Goal: Task Accomplishment & Management: Complete application form

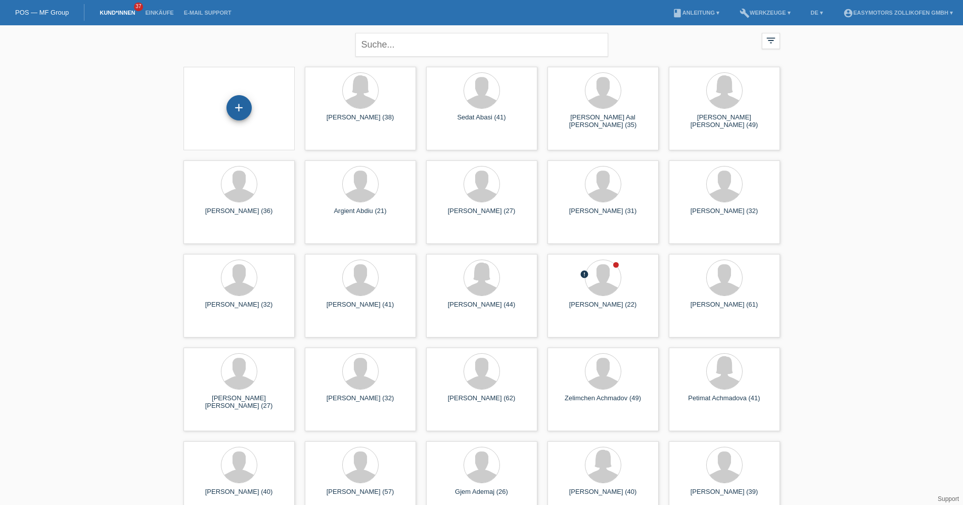
click at [240, 99] on div "+" at bounding box center [238, 107] width 25 height 25
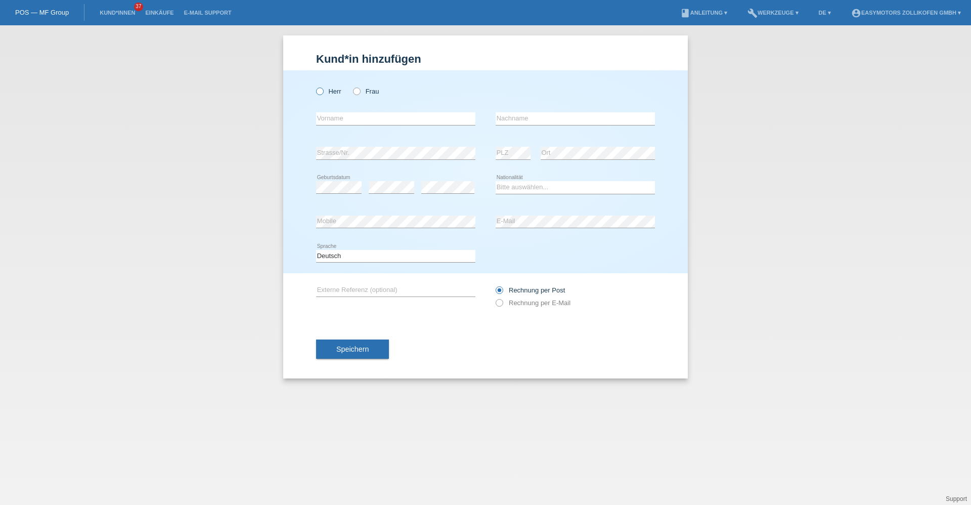
click at [327, 89] on label "Herr" at bounding box center [328, 91] width 25 height 8
click at [323, 89] on input "Herr" at bounding box center [319, 90] width 7 height 7
radio input "true"
click at [336, 118] on input "text" at bounding box center [395, 118] width 159 height 13
type input "[PERSON_NAME]"
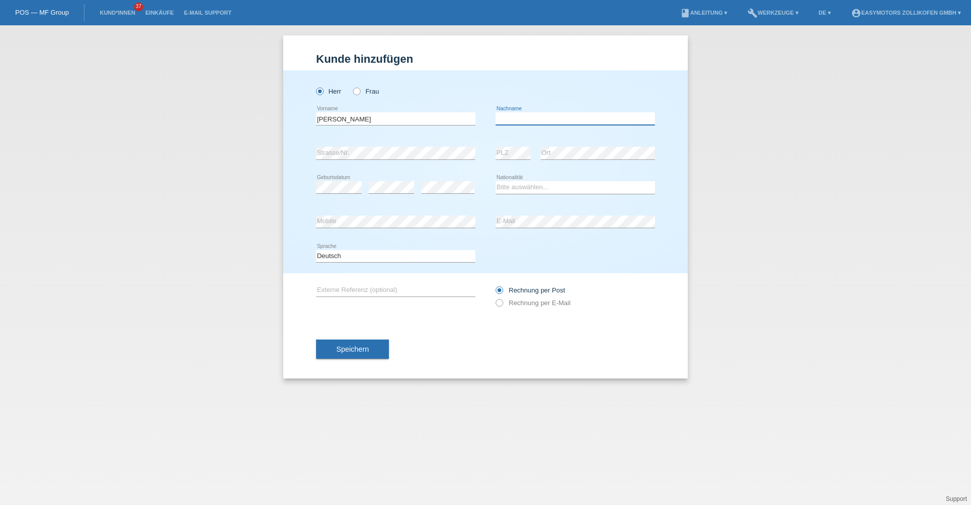
click at [592, 115] on input "text" at bounding box center [574, 118] width 159 height 13
type input "Pires Crreia"
click at [268, 204] on div "Kund*in hinzufügen Kunde hinzufügen Kundin hinzufügen Herr Frau Omar error Vorn…" at bounding box center [485, 264] width 971 height 479
click at [530, 187] on select "Bitte auswählen... Schweiz Deutschland Liechtenstein Österreich ------------ Af…" at bounding box center [574, 187] width 159 height 12
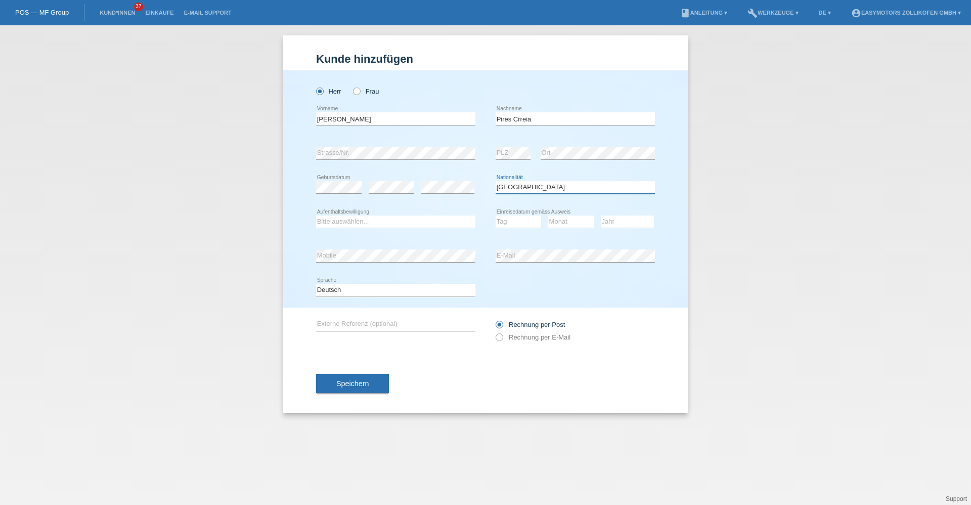
click at [530, 187] on select "Bitte auswählen... Schweiz Deutschland Liechtenstein Österreich ------------ Af…" at bounding box center [574, 187] width 159 height 12
click at [550, 186] on select "Bitte auswählen... Schweiz Deutschland Liechtenstein Österreich ------------ Af…" at bounding box center [574, 187] width 159 height 12
select select "PT"
click at [495, 181] on select "Bitte auswählen... Schweiz Deutschland Liechtenstein Österreich ------------ Af…" at bounding box center [574, 187] width 159 height 12
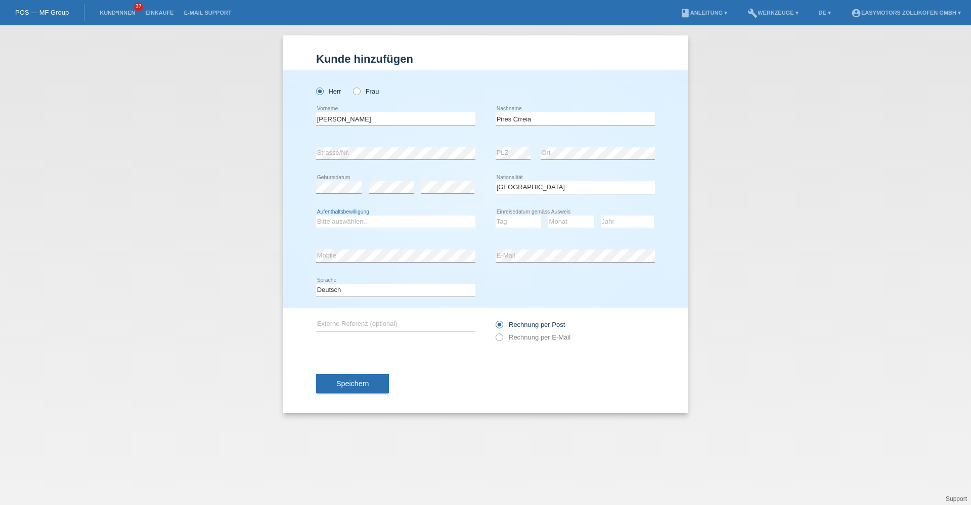
click at [362, 221] on select "Bitte auswählen... C B B - Flüchtlingsstatus Andere" at bounding box center [395, 221] width 159 height 12
select select "B"
click at [316, 215] on select "Bitte auswählen... C B B - Flüchtlingsstatus Andere" at bounding box center [395, 221] width 159 height 12
click at [529, 215] on select "Tag 01 02 03 04 05 06 07 08 09 10 11" at bounding box center [517, 221] width 45 height 12
click at [522, 222] on select "Tag 01 02 03 04 05 06 07 08 09 10 11" at bounding box center [517, 221] width 45 height 12
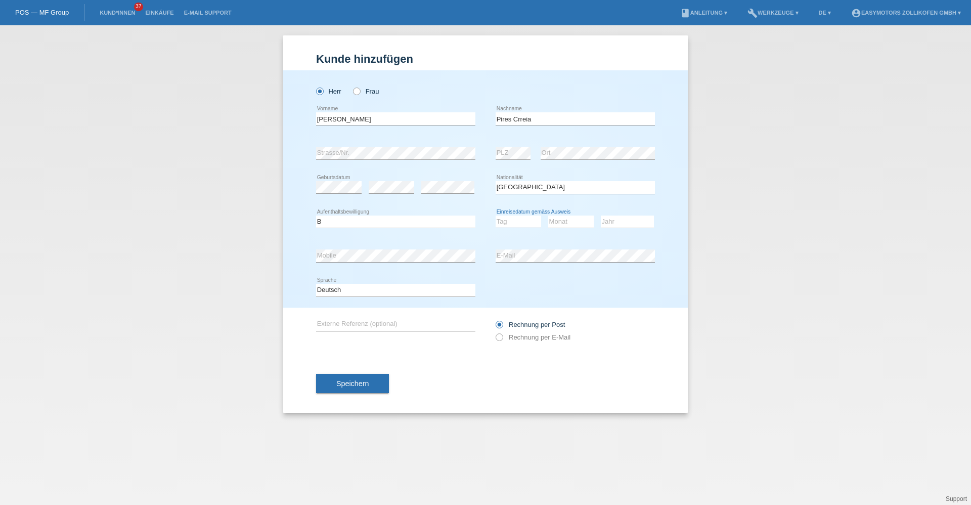
select select "25"
click at [495, 215] on select "Tag 01 02 03 04 05 06 07 08 09 10 11" at bounding box center [517, 221] width 45 height 12
click at [570, 222] on select "Monat 01 02 03 04 05 06 07 08 09 10 11" at bounding box center [570, 221] width 45 height 12
select select "08"
click at [548, 215] on select "Monat 01 02 03 04 05 06 07 08 09 10 11" at bounding box center [570, 221] width 45 height 12
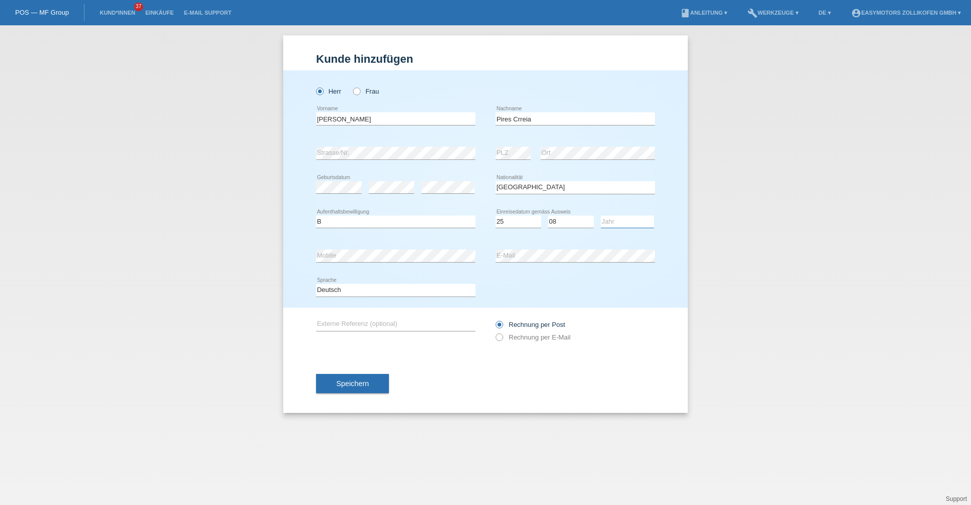
click at [621, 224] on select "Jahr 2025 2024 2023 2022 2021 2020 2019 2018 2017 2016 2015 2014 2013 2012 2011…" at bounding box center [627, 221] width 53 height 12
select select "2023"
click at [601, 215] on select "Jahr 2025 2024 2023 2022 2021 2020 2019 2018 2017 2016 2015 2014 2013 2012 2011…" at bounding box center [627, 221] width 53 height 12
drag, startPoint x: 683, startPoint y: 165, endPoint x: 681, endPoint y: 170, distance: 5.3
click at [683, 165] on div "[PERSON_NAME] Frau [PERSON_NAME] error Vorname" at bounding box center [485, 188] width 404 height 237
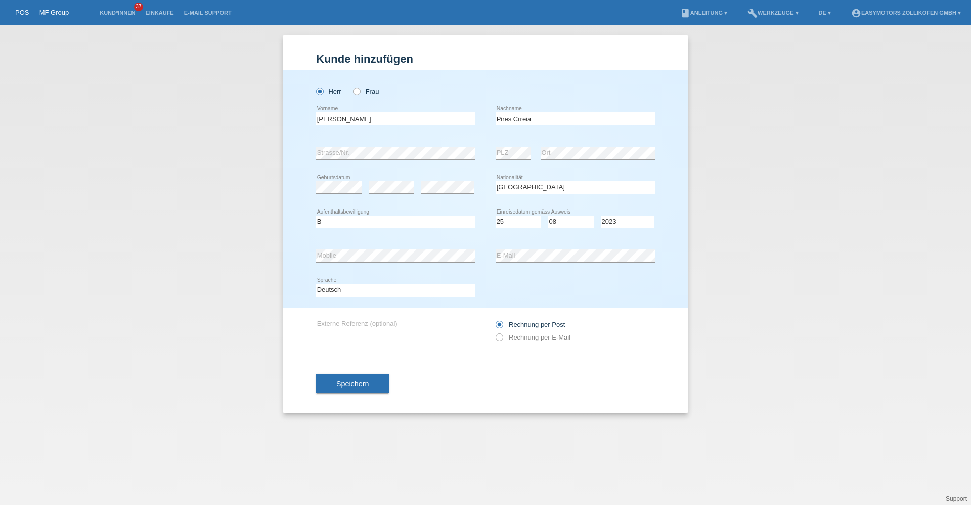
click at [368, 383] on span "Speichern" at bounding box center [352, 383] width 32 height 8
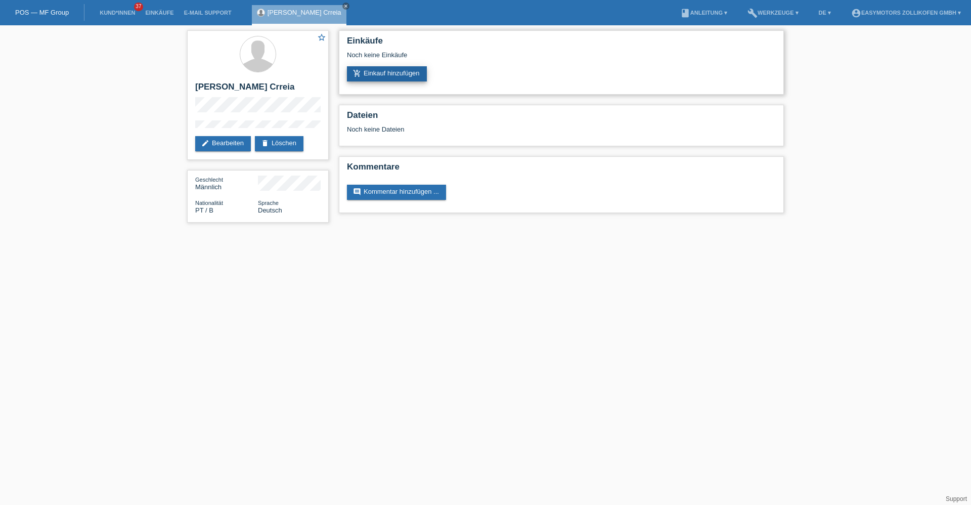
click at [409, 75] on link "add_shopping_cart Einkauf hinzufügen" at bounding box center [387, 73] width 80 height 15
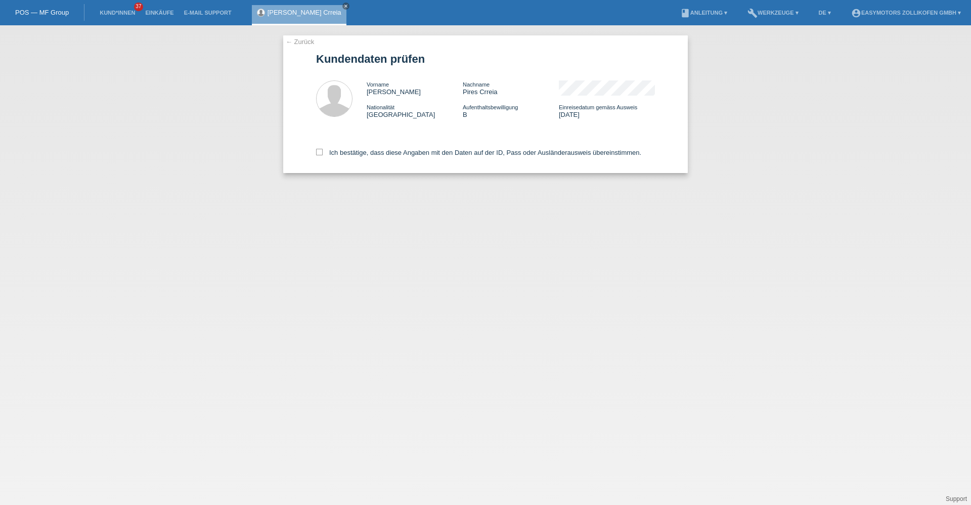
click at [320, 147] on div "Ich bestätige, dass diese Angaben mit den Daten auf der ID, Pass oder Ausländer…" at bounding box center [485, 150] width 339 height 44
click at [321, 149] on icon at bounding box center [319, 152] width 7 height 7
click at [321, 149] on input "Ich bestätige, dass diese Angaben mit den Daten auf der ID, Pass oder Ausländer…" at bounding box center [319, 152] width 7 height 7
checkbox input "true"
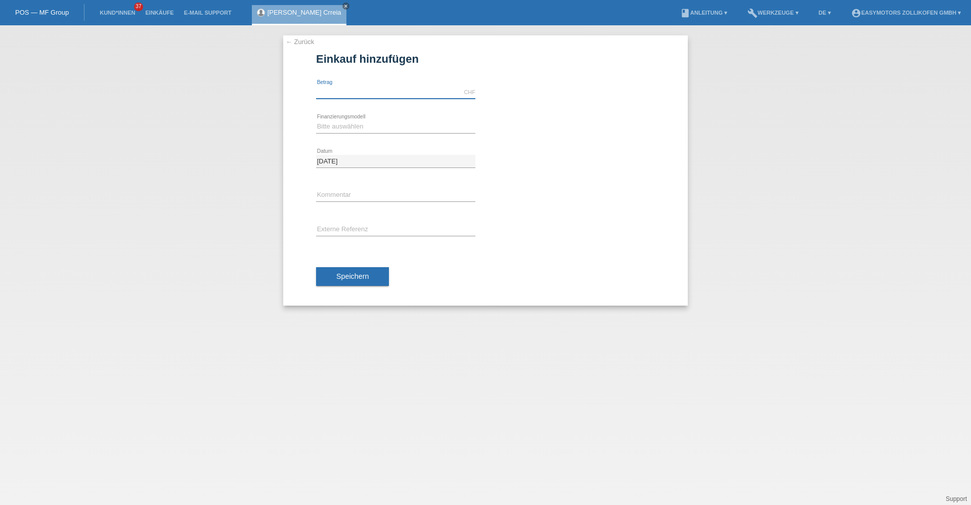
click at [354, 93] on input "text" at bounding box center [395, 92] width 159 height 13
type input "4990.00"
click at [391, 126] on select "Bitte auswählen Fixe Raten Kauf auf Rechnung mit Teilzahlungsoption" at bounding box center [395, 126] width 159 height 12
select select "67"
click at [316, 120] on select "Bitte auswählen Fixe Raten Kauf auf Rechnung mit Teilzahlungsoption" at bounding box center [395, 126] width 159 height 12
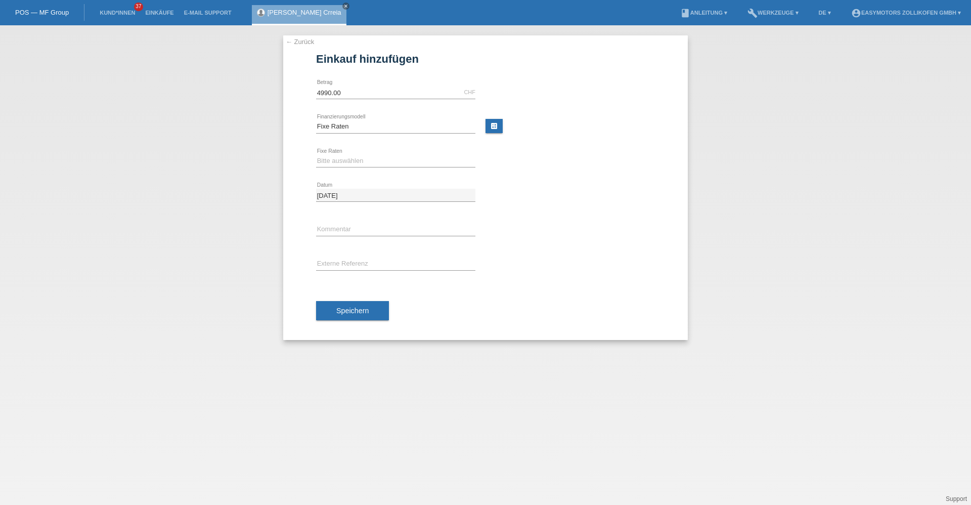
click at [402, 167] on icon at bounding box center [395, 167] width 159 height 1
click at [396, 150] on div "Bitte auswählen 12 Raten 24 Raten 36 Raten 48 Raten error Fixe Raten" at bounding box center [395, 161] width 159 height 34
click at [404, 161] on select "Bitte auswählen 12 Raten 24 Raten 36 Raten 48 Raten" at bounding box center [395, 161] width 159 height 12
select select "136"
click at [316, 155] on select "Bitte auswählen 12 Raten 24 Raten 36 Raten 48 Raten" at bounding box center [395, 161] width 159 height 12
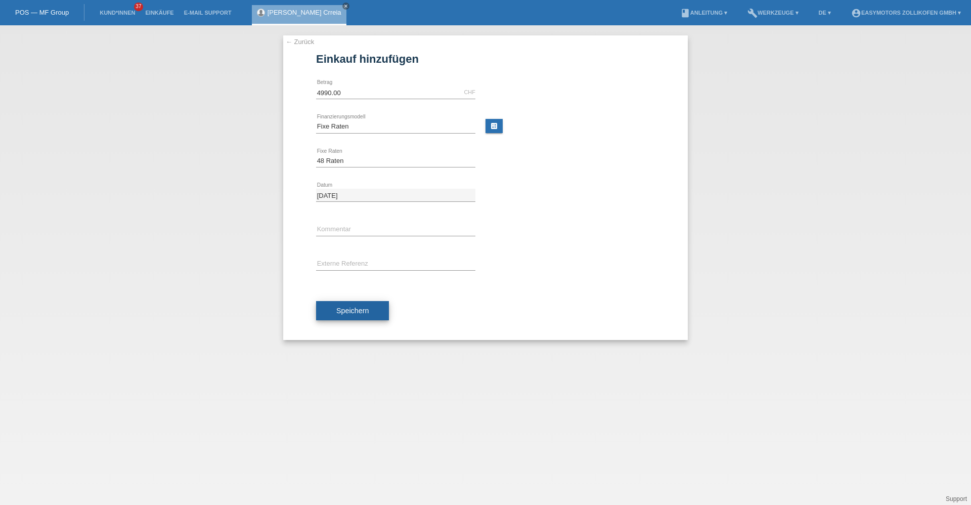
click at [377, 309] on button "Speichern" at bounding box center [352, 310] width 73 height 19
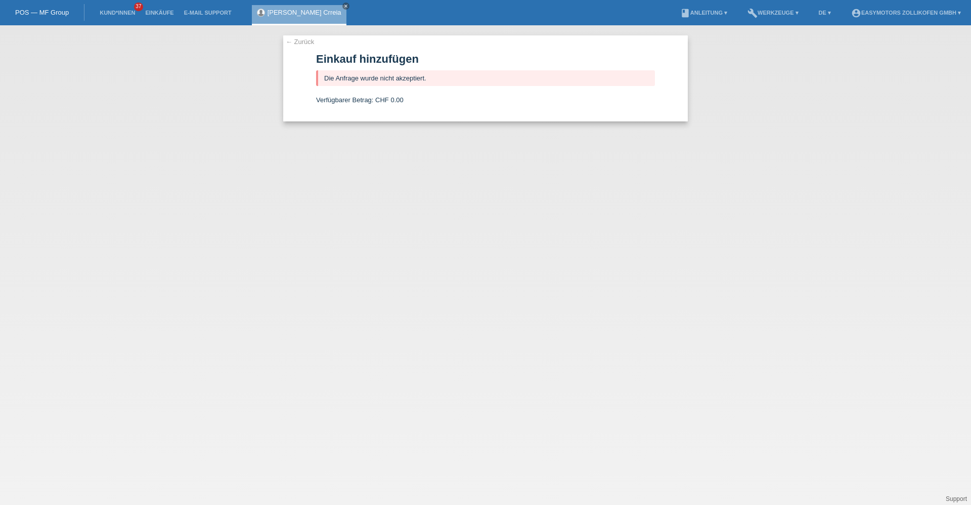
click at [309, 45] on link "← Zurück" at bounding box center [300, 42] width 28 height 8
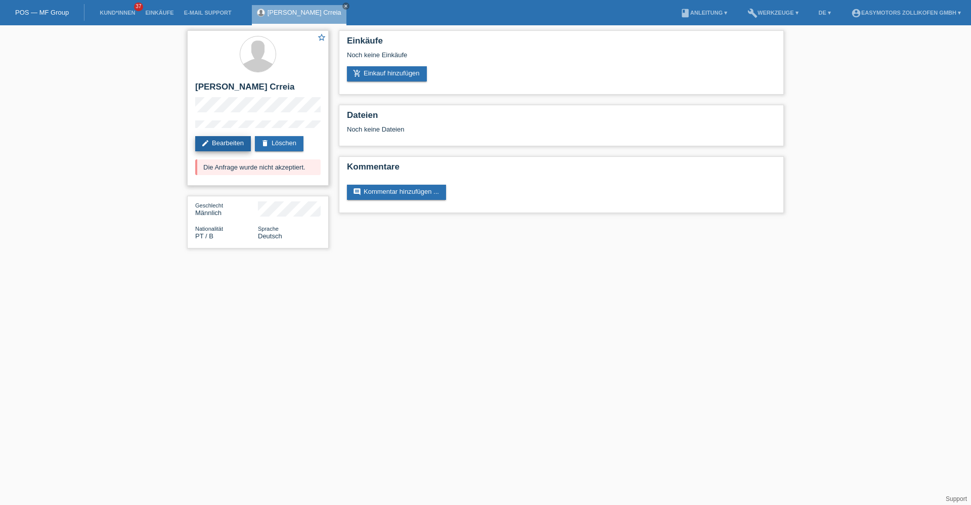
click at [243, 147] on link "edit Bearbeiten" at bounding box center [223, 143] width 56 height 15
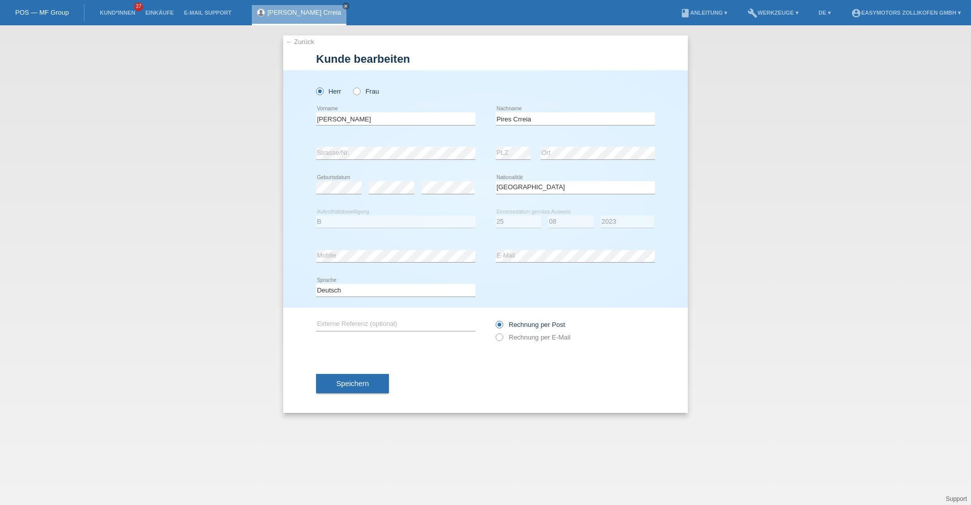
select select "PT"
select select "B"
select select "25"
select select "08"
select select "2023"
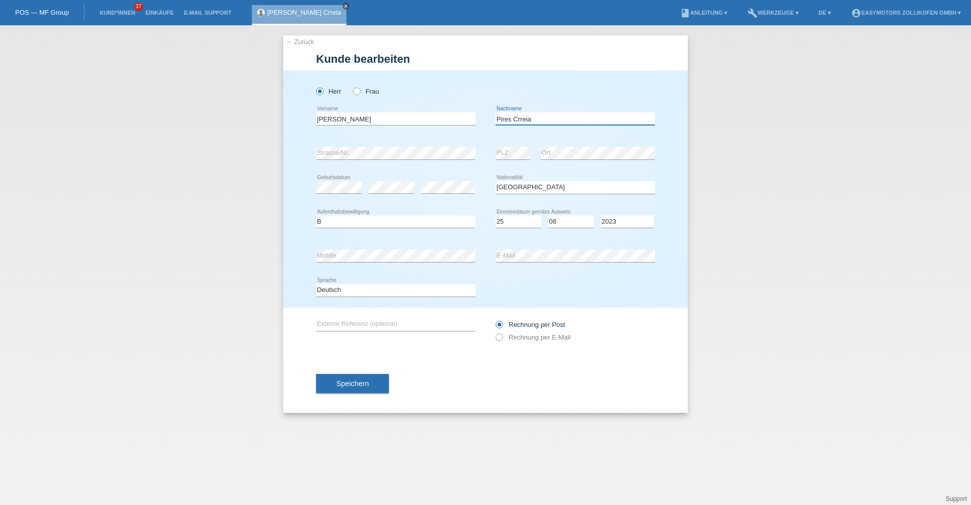
click at [520, 119] on input "Pires Crreia" at bounding box center [574, 118] width 159 height 13
type input "Pires Correia"
click at [305, 44] on link "← Zurück" at bounding box center [300, 42] width 28 height 8
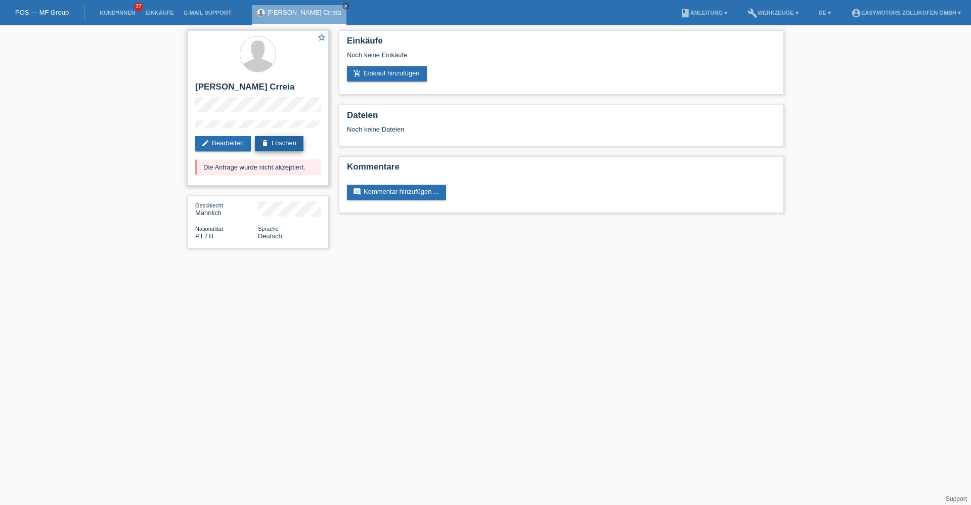
click at [276, 144] on link "delete Löschen" at bounding box center [279, 143] width 49 height 15
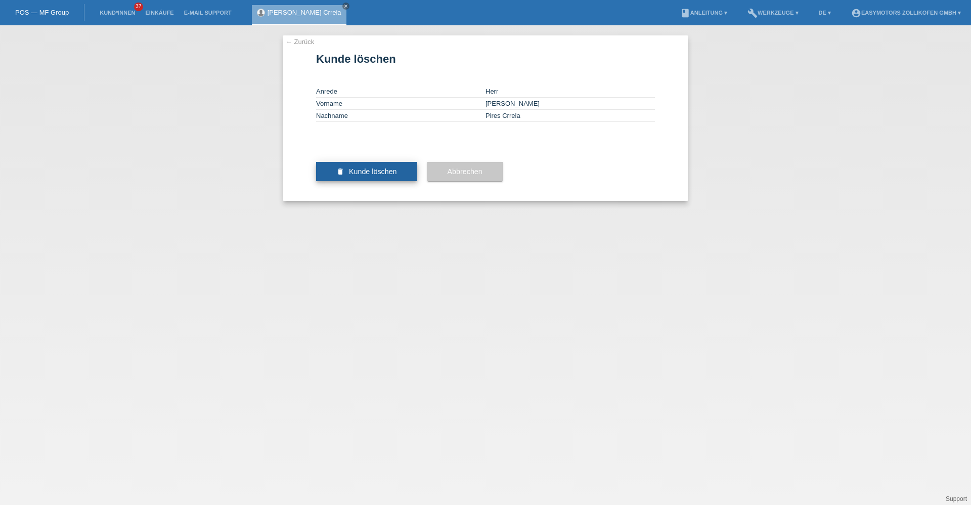
click at [408, 181] on button "delete Kunde löschen" at bounding box center [366, 171] width 101 height 19
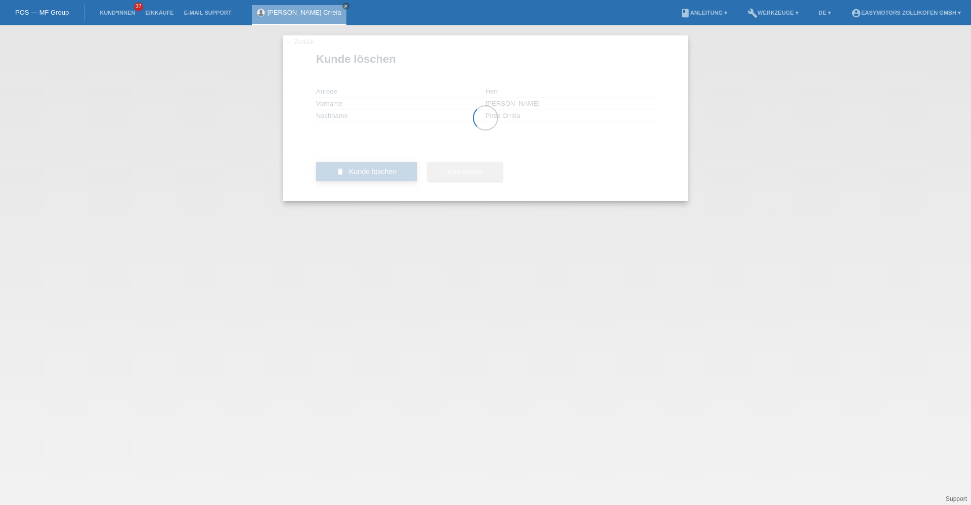
click at [408, 200] on div at bounding box center [485, 117] width 404 height 165
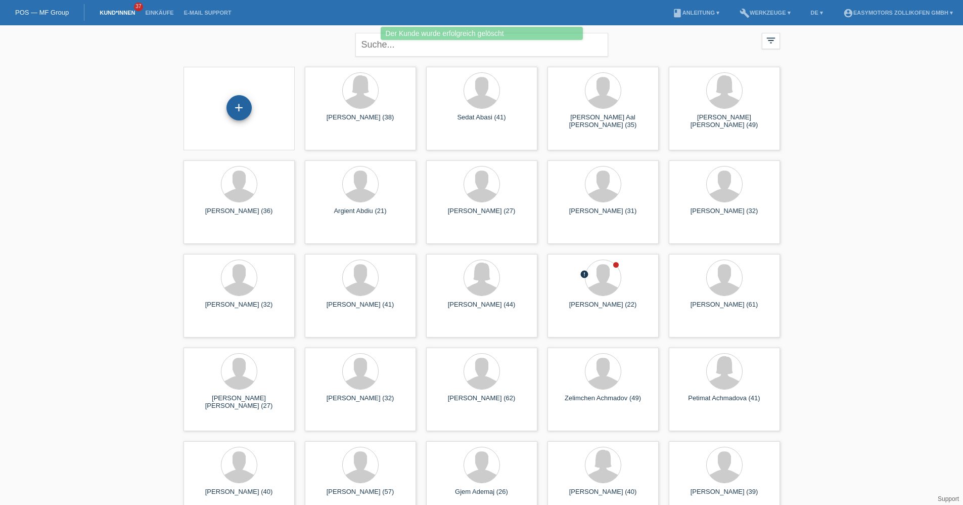
click at [238, 113] on div "+" at bounding box center [238, 107] width 25 height 25
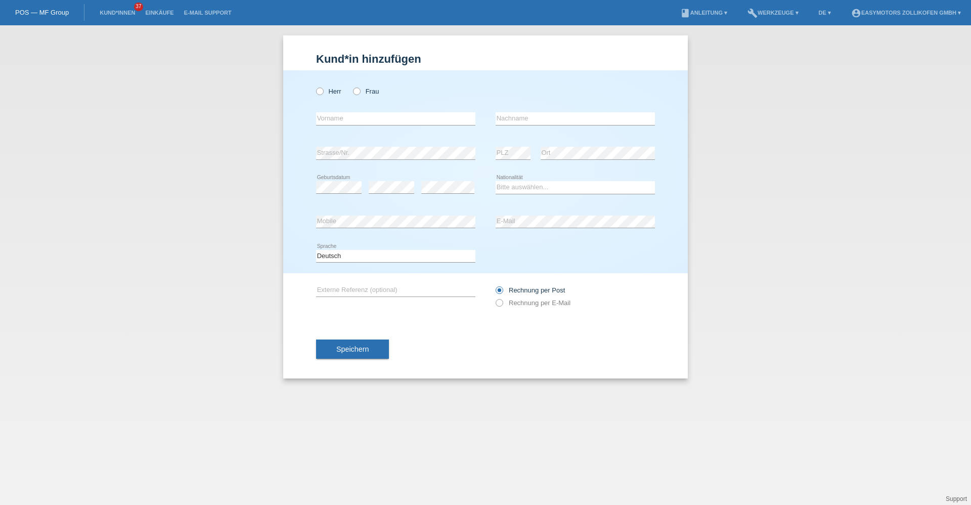
click at [341, 93] on div "[PERSON_NAME] Frau" at bounding box center [395, 91] width 159 height 21
click at [331, 90] on label "Herr" at bounding box center [328, 91] width 25 height 8
click at [323, 90] on input "Herr" at bounding box center [319, 90] width 7 height 7
radio input "true"
click at [331, 116] on input "text" at bounding box center [395, 118] width 159 height 13
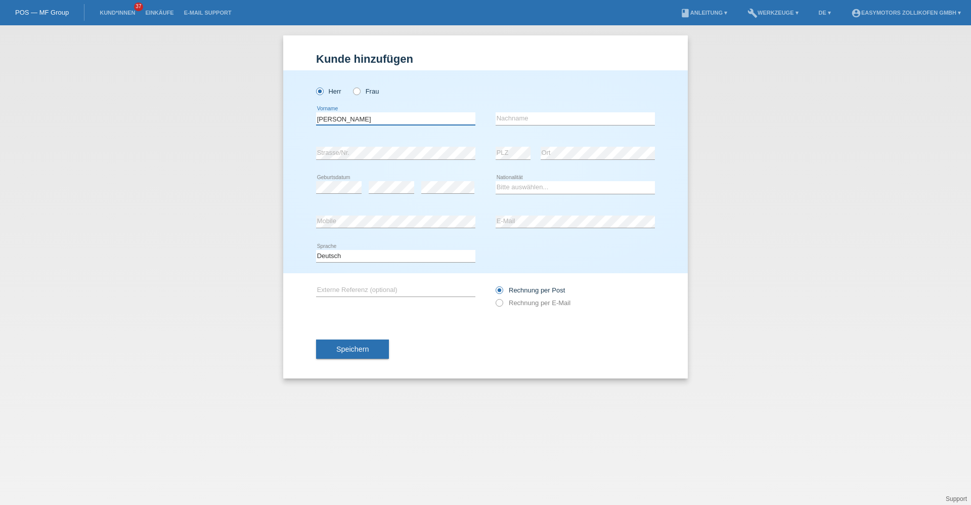
type input "[PERSON_NAME]"
type input "[PERSON_NAME] [PERSON_NAME]"
click at [285, 155] on div "Herr Frau Omar error Vorname" at bounding box center [485, 171] width 404 height 203
click at [512, 186] on select "Bitte auswählen... Schweiz Deutschland Liechtenstein Österreich ------------ Af…" at bounding box center [574, 187] width 159 height 12
select select "PT"
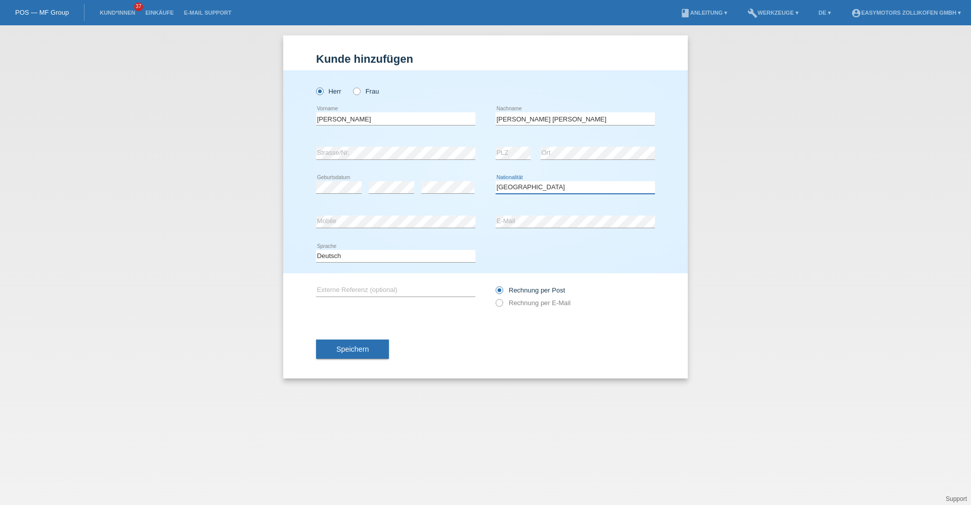
click at [495, 181] on select "Bitte auswählen... Schweiz Deutschland Liechtenstein Österreich ------------ Af…" at bounding box center [574, 187] width 159 height 12
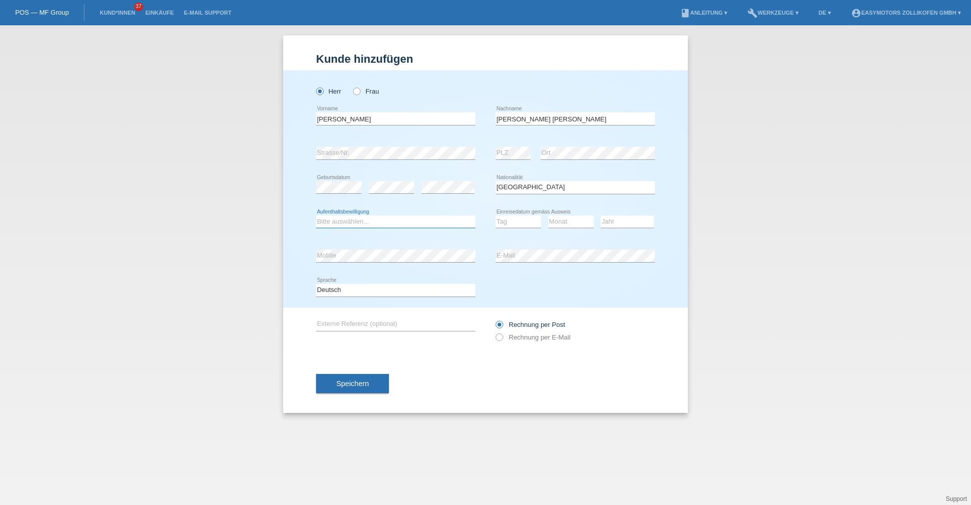
click at [366, 224] on select "Bitte auswählen... C B B - Flüchtlingsstatus Andere" at bounding box center [395, 221] width 159 height 12
select select "B"
click at [316, 215] on select "Bitte auswählen... C B B - Flüchtlingsstatus Andere" at bounding box center [395, 221] width 159 height 12
click at [503, 217] on select "Tag 01 02 03 04 05 06 07 08 09 10 11" at bounding box center [517, 221] width 45 height 12
select select "25"
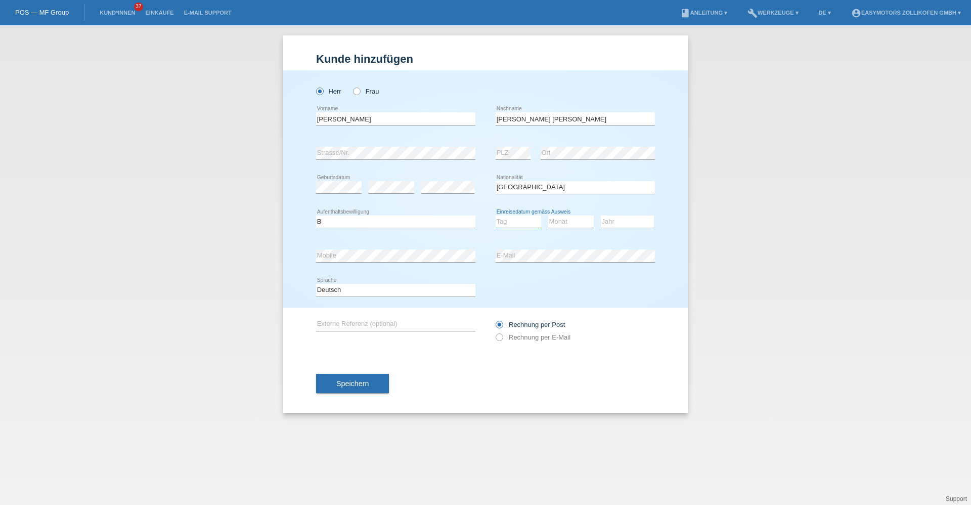
click at [495, 215] on select "Tag 01 02 03 04 05 06 07 08 09 10 11" at bounding box center [517, 221] width 45 height 12
click at [580, 221] on select "Monat 01 02 03 04 05 06 07 08 09 10 11" at bounding box center [570, 221] width 45 height 12
select select "08"
click at [548, 215] on select "Monat 01 02 03 04 05 06 07 08 09 10 11" at bounding box center [570, 221] width 45 height 12
click at [607, 219] on select "Jahr 2025 2024 2023 2022 2021 2020 2019 2018 2017 2016 2015 2014 2013 2012 2011…" at bounding box center [627, 221] width 53 height 12
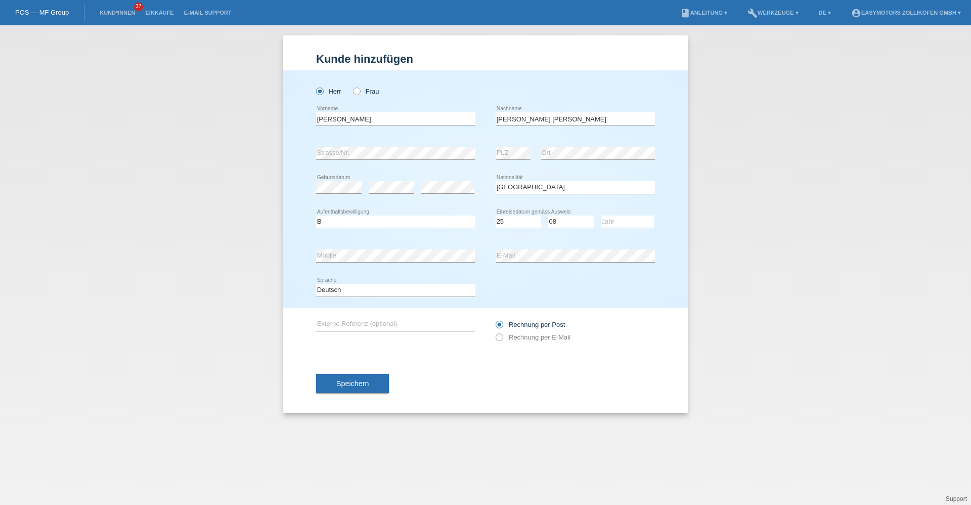
select select "2023"
click at [601, 215] on select "Jahr 2025 2024 2023 2022 2021 2020 2019 2018 2017 2016 2015 2014 2013 2012 2011…" at bounding box center [627, 221] width 53 height 12
click at [288, 157] on div "Herr Frau Omar error Vorname" at bounding box center [485, 188] width 404 height 237
click at [360, 380] on span "Speichern" at bounding box center [352, 383] width 32 height 8
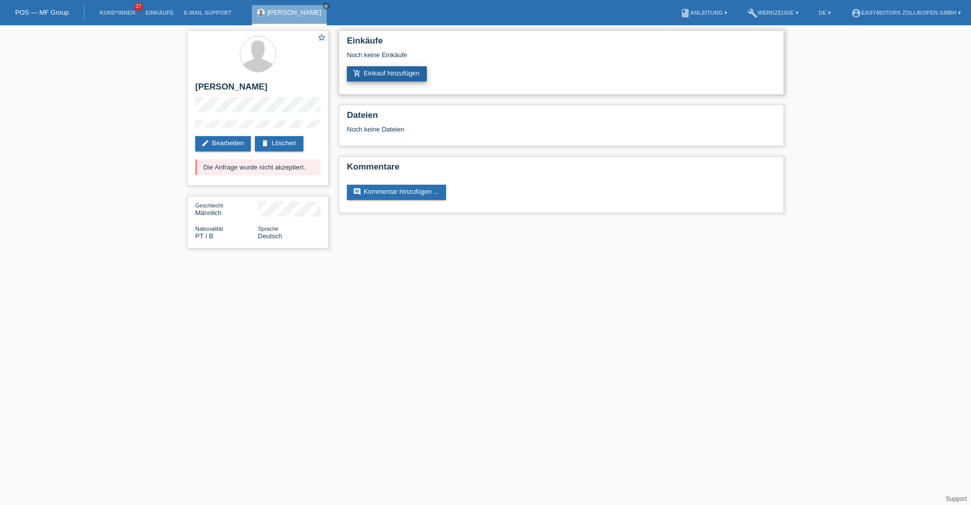
click at [380, 76] on link "add_shopping_cart Einkauf hinzufügen" at bounding box center [387, 73] width 80 height 15
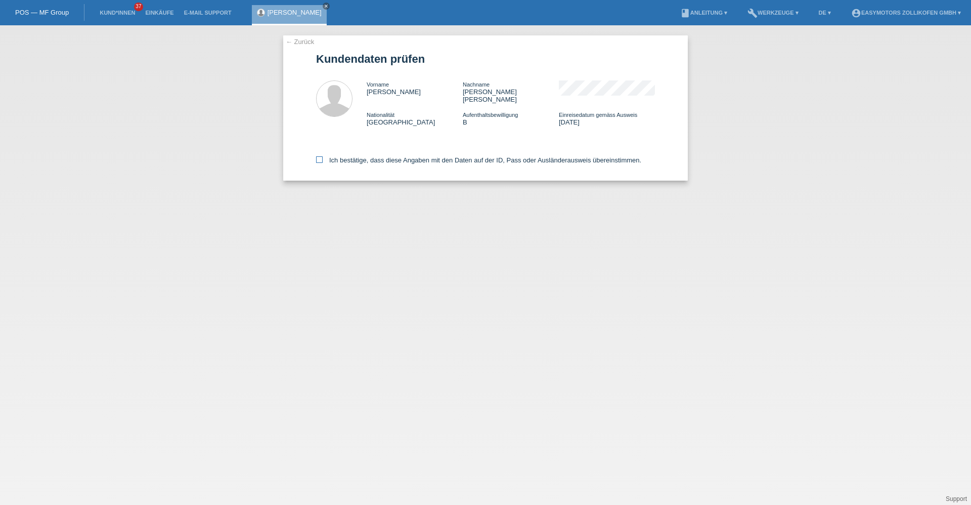
click at [371, 156] on label "Ich bestätige, dass diese Angaben mit den Daten auf der ID, Pass oder Ausländer…" at bounding box center [478, 160] width 325 height 8
click at [323, 156] on input "Ich bestätige, dass diese Angaben mit den Daten auf der ID, Pass oder Ausländer…" at bounding box center [319, 159] width 7 height 7
checkbox input "true"
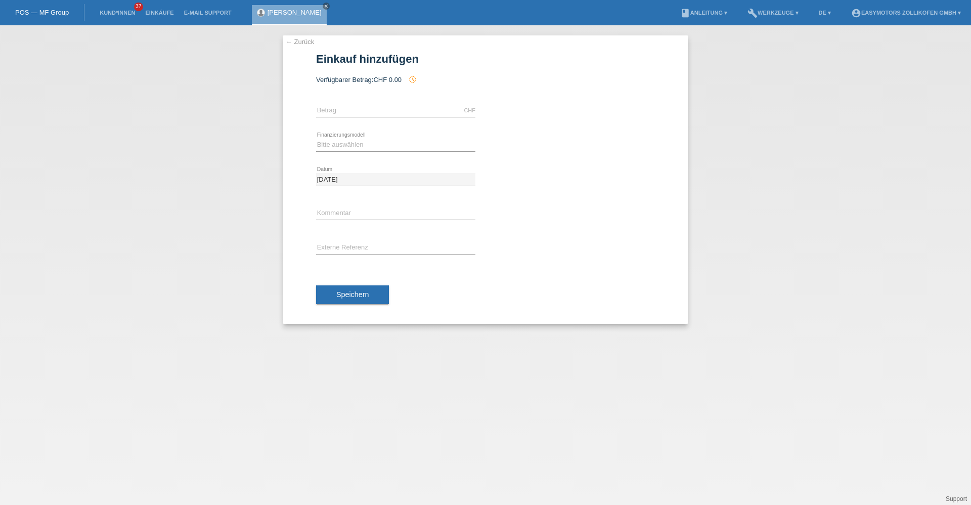
click at [311, 40] on link "← Zurück" at bounding box center [300, 42] width 28 height 8
